Goal: Information Seeking & Learning: Find specific fact

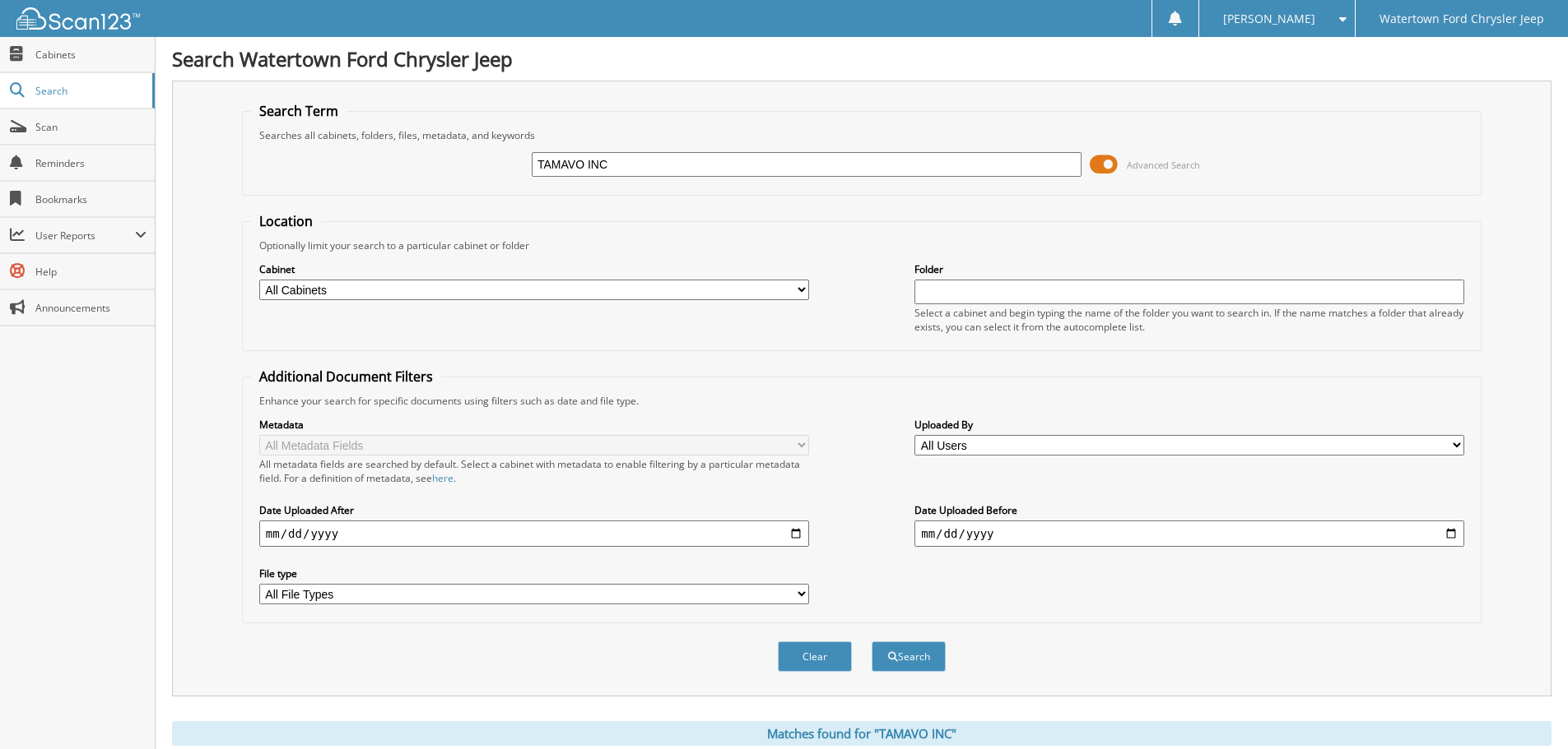
click at [1105, 162] on span at bounding box center [1104, 164] width 28 height 25
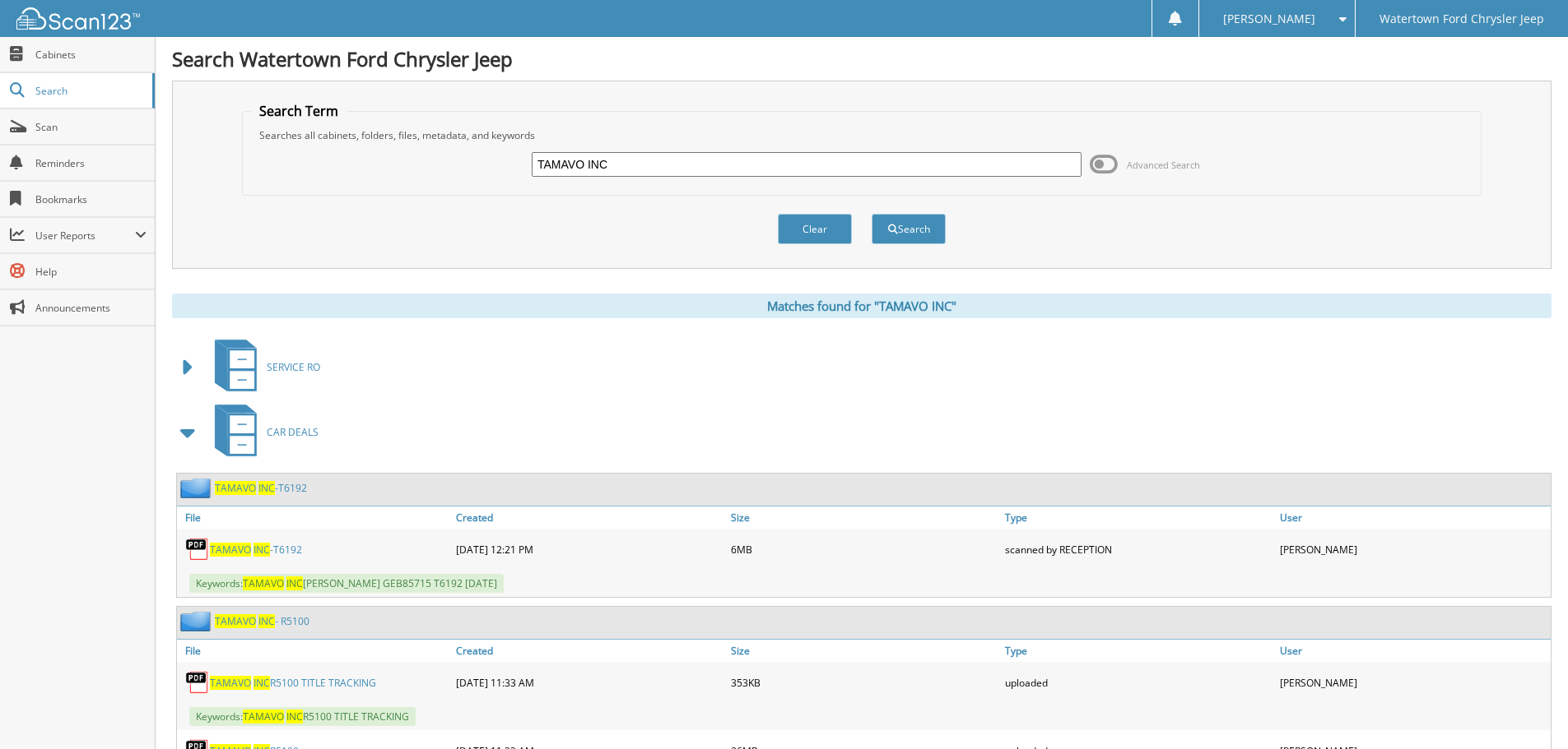
drag, startPoint x: 748, startPoint y: 170, endPoint x: -470, endPoint y: 58, distance: 1223.1
type input "BENEDICTINE SISTERS"
click at [872, 214] on button "Search" at bounding box center [908, 229] width 74 height 31
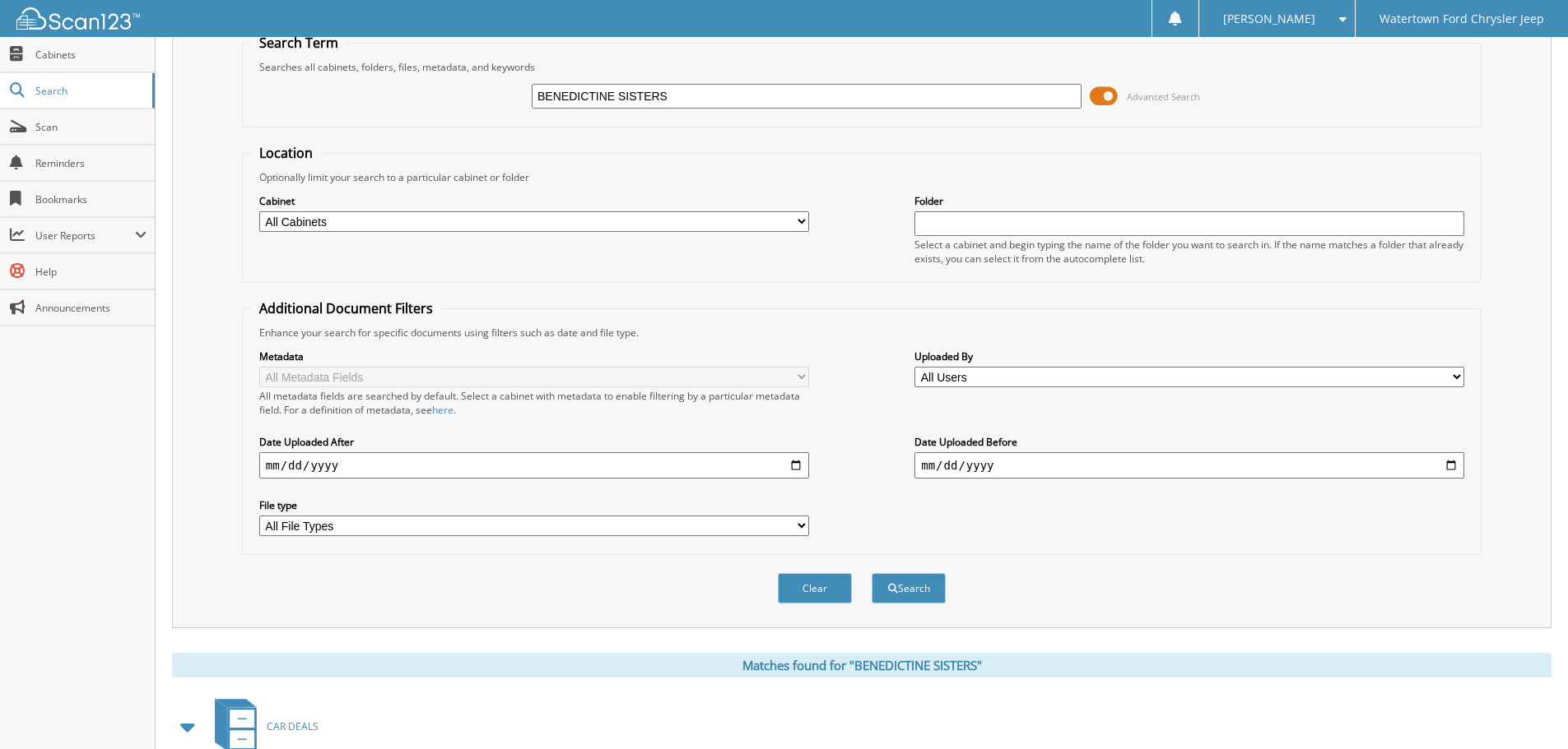
scroll to position [493, 0]
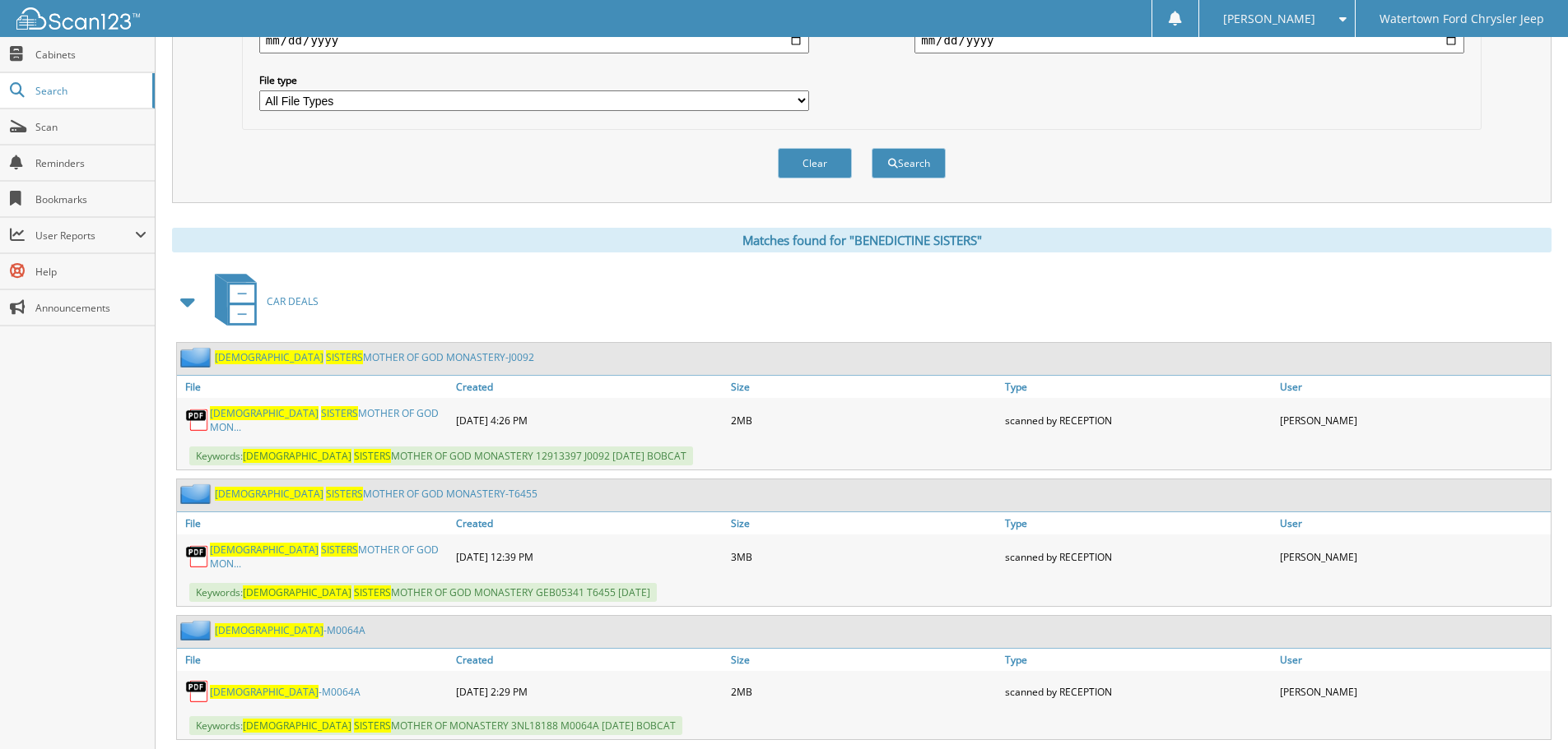
click at [263, 421] on span "[DEMOGRAPHIC_DATA]" at bounding box center [263, 413] width 109 height 14
